Goal: Information Seeking & Learning: Learn about a topic

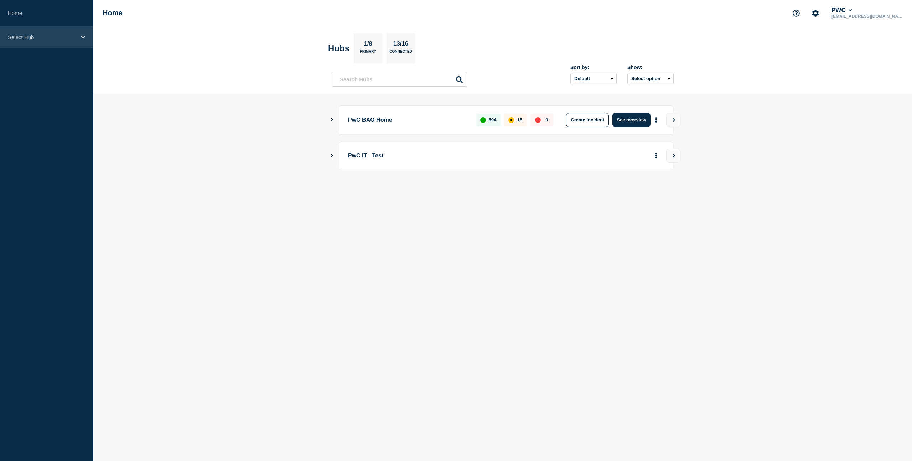
click at [56, 36] on p "Select Hub" at bounding box center [42, 37] width 68 height 6
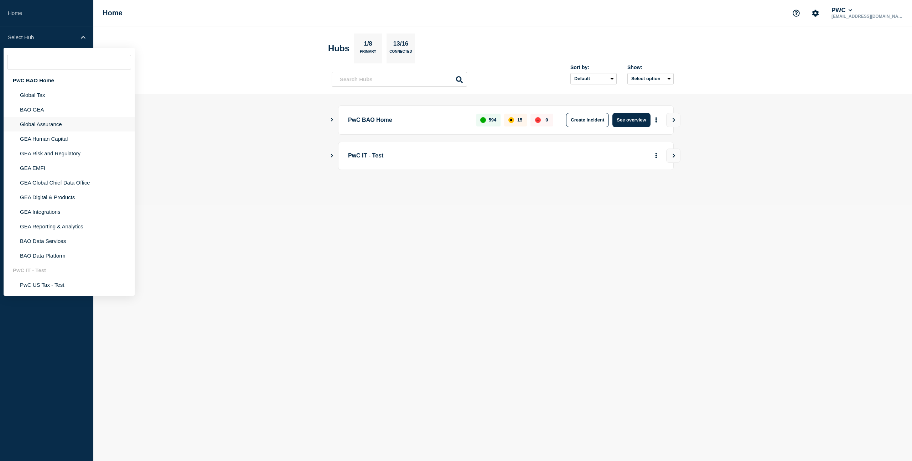
click at [54, 129] on li "Global Assurance" at bounding box center [69, 124] width 131 height 15
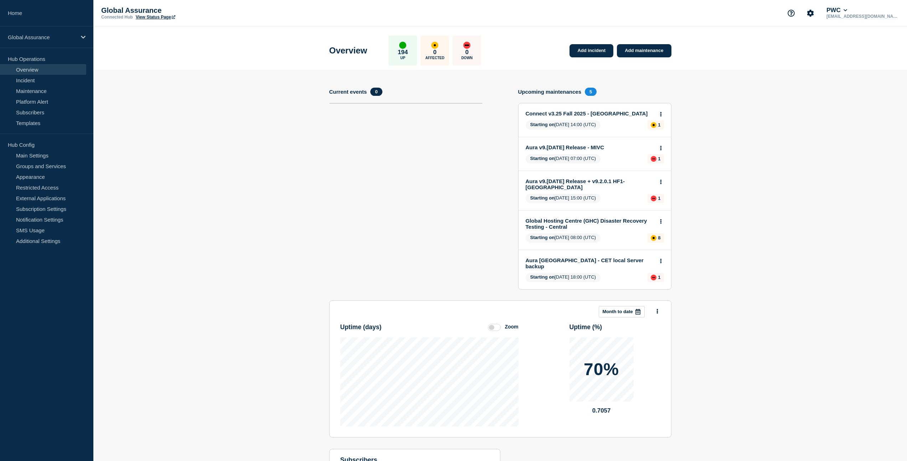
click at [599, 224] on link "Global Hosting Centre (GHC) Disaster Recovery Testing - Central" at bounding box center [590, 224] width 129 height 12
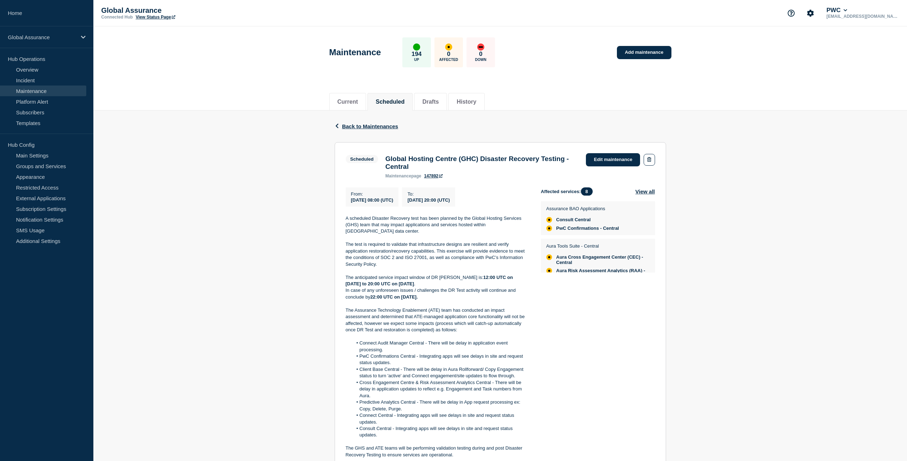
click at [435, 179] on link "147892" at bounding box center [433, 176] width 19 height 5
